Goal: Information Seeking & Learning: Learn about a topic

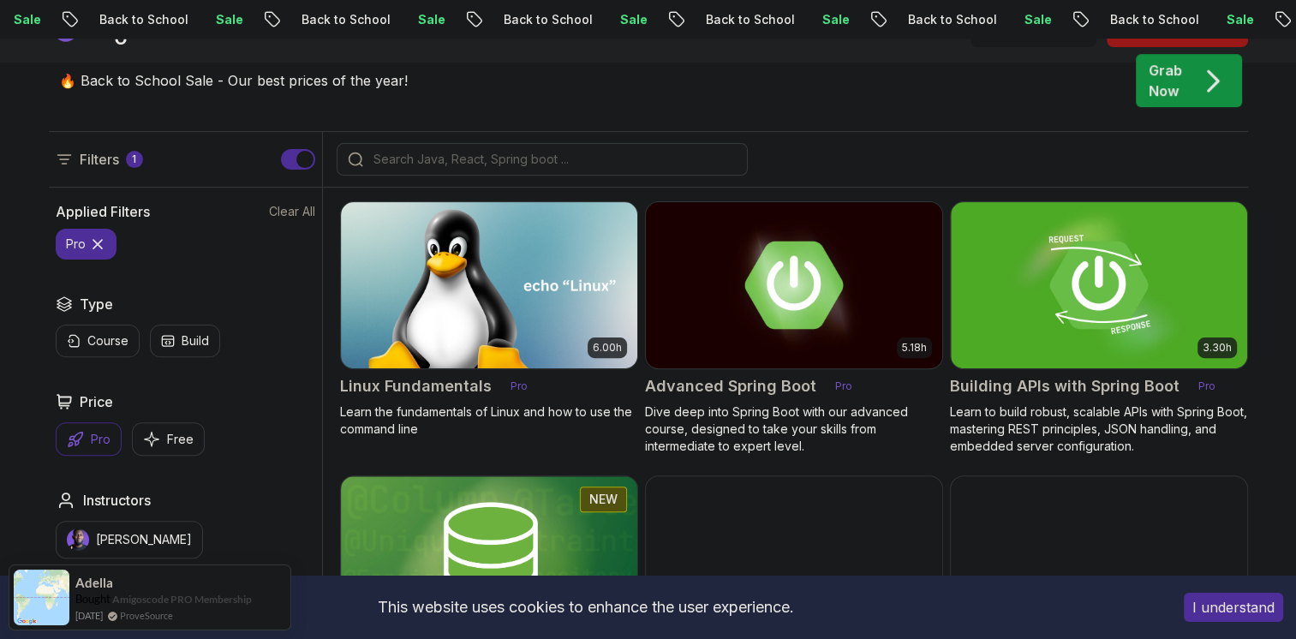
scroll to position [456, 0]
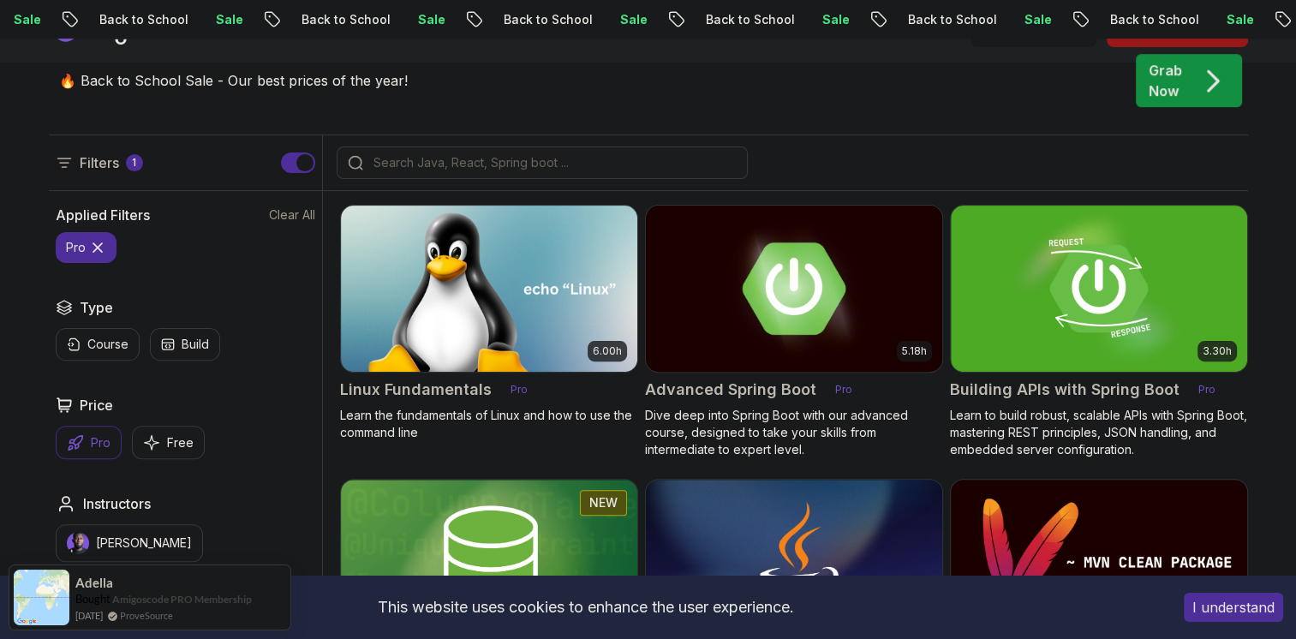
click at [870, 337] on img at bounding box center [793, 288] width 311 height 174
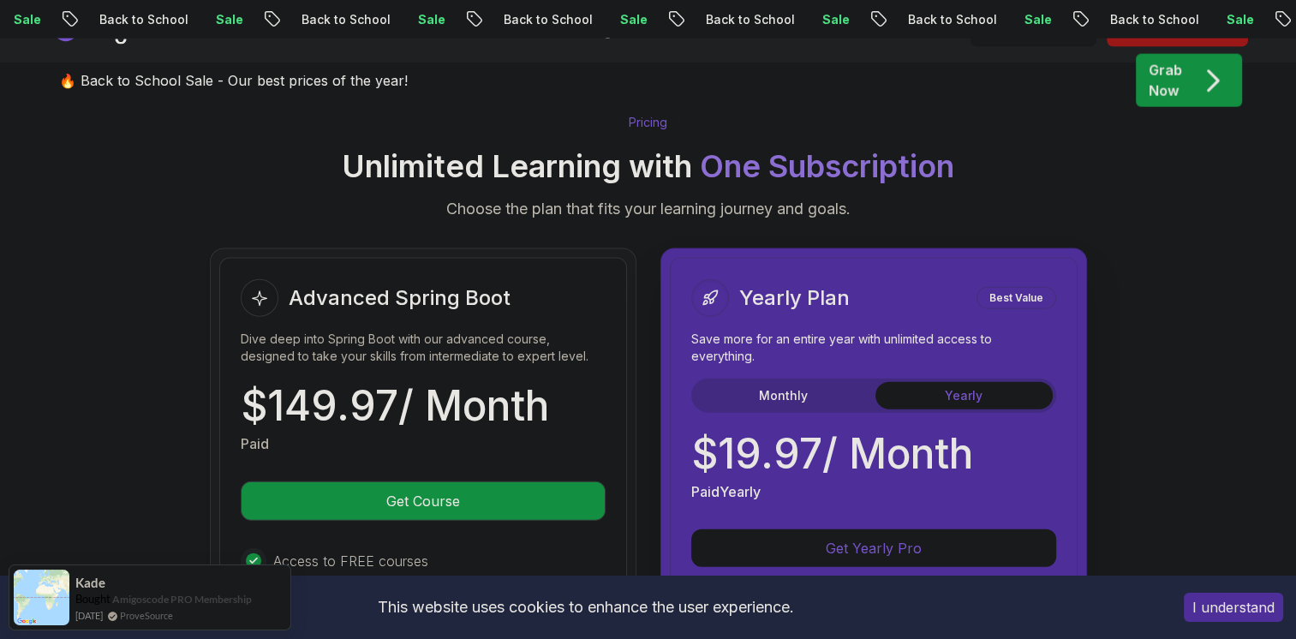
scroll to position [3786, 0]
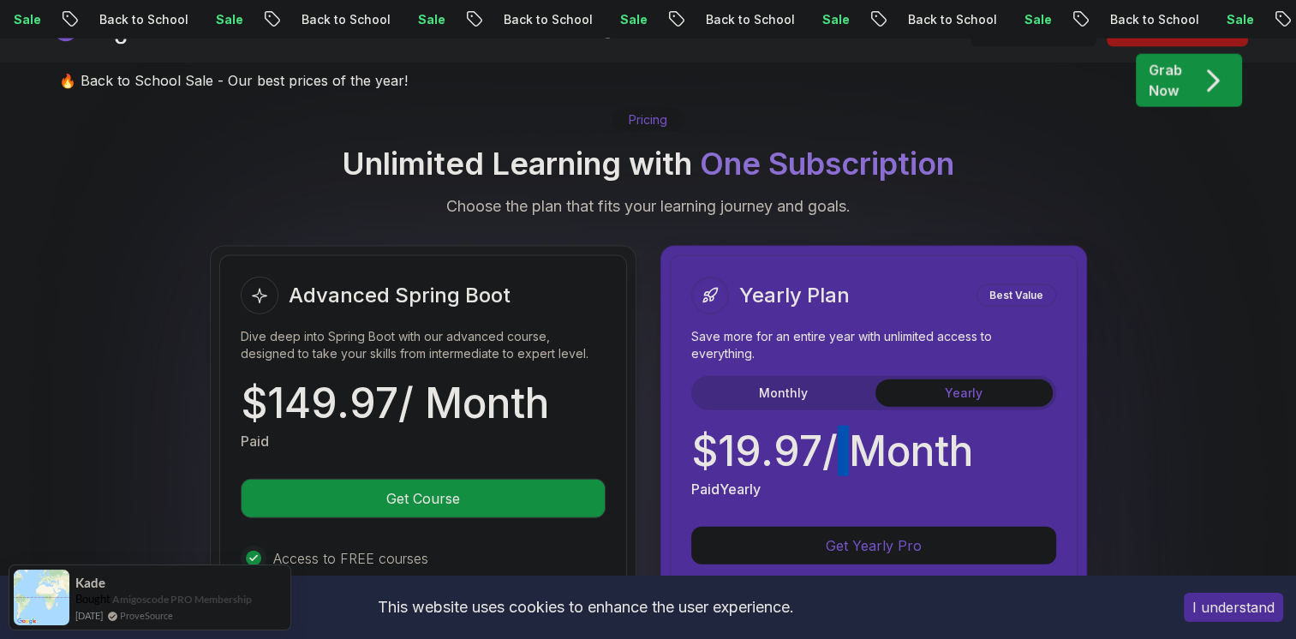
drag, startPoint x: 826, startPoint y: 400, endPoint x: 846, endPoint y: 407, distance: 20.9
click at [846, 431] on p "$ 19.97 / Month" at bounding box center [832, 451] width 282 height 41
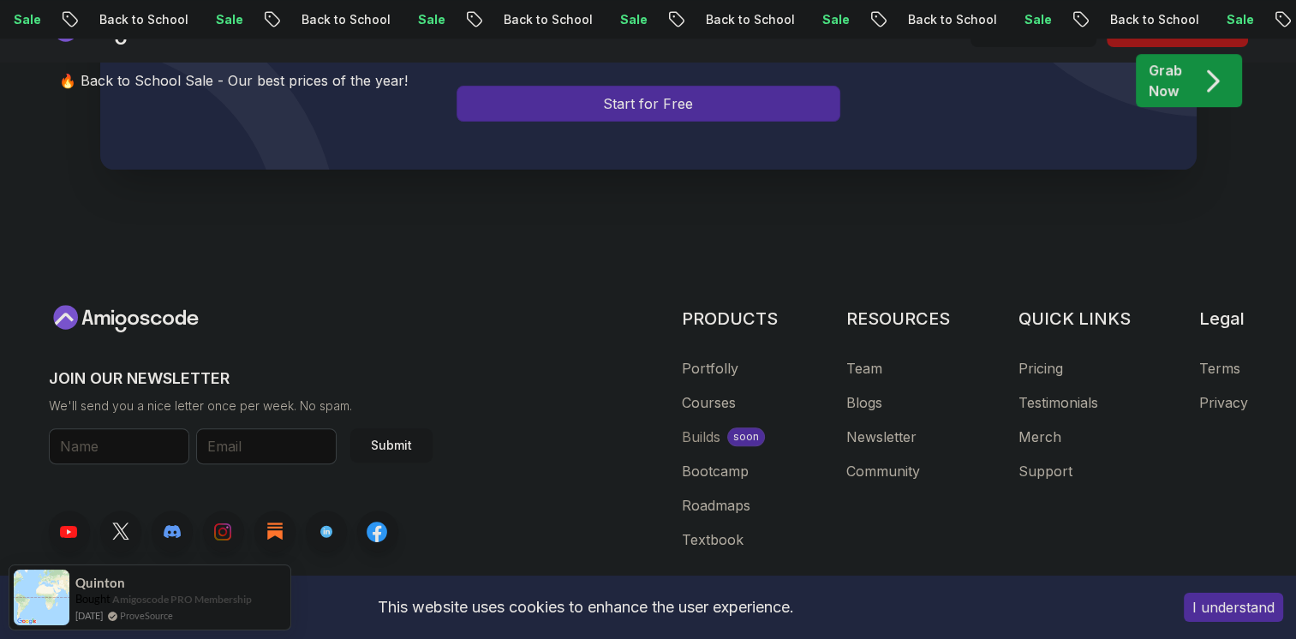
scroll to position [7101, 0]
click at [733, 461] on link "Bootcamp" at bounding box center [715, 471] width 67 height 21
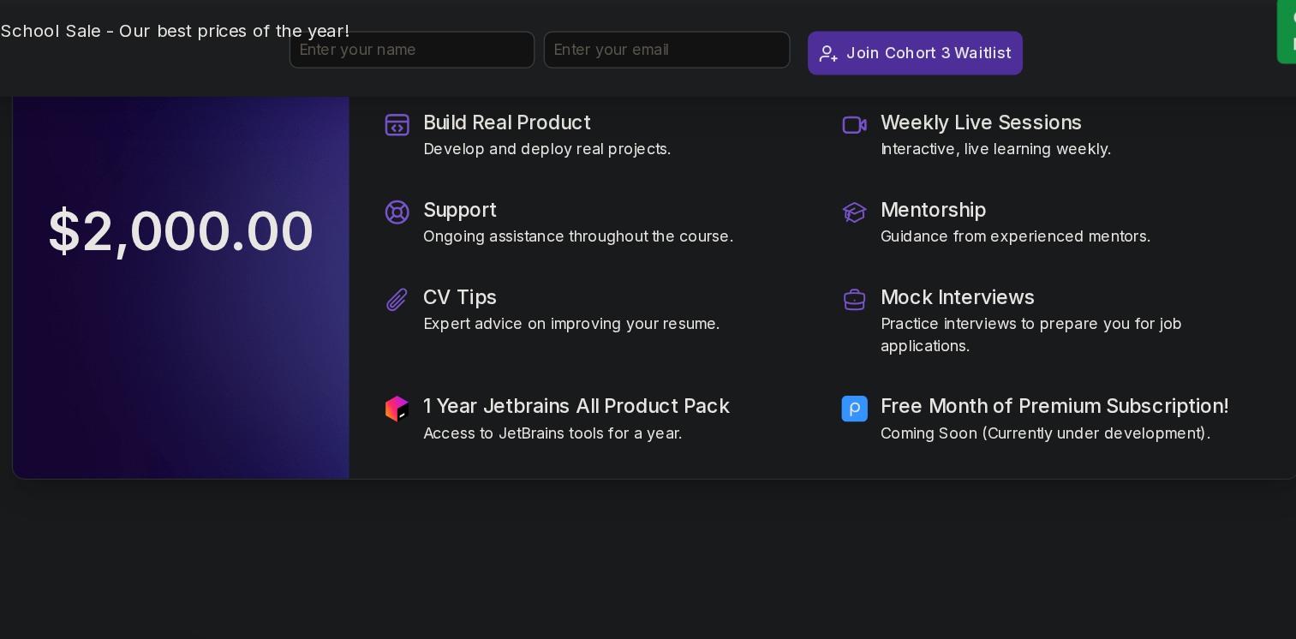
scroll to position [4025, 0]
